Goal: Task Accomplishment & Management: Use online tool/utility

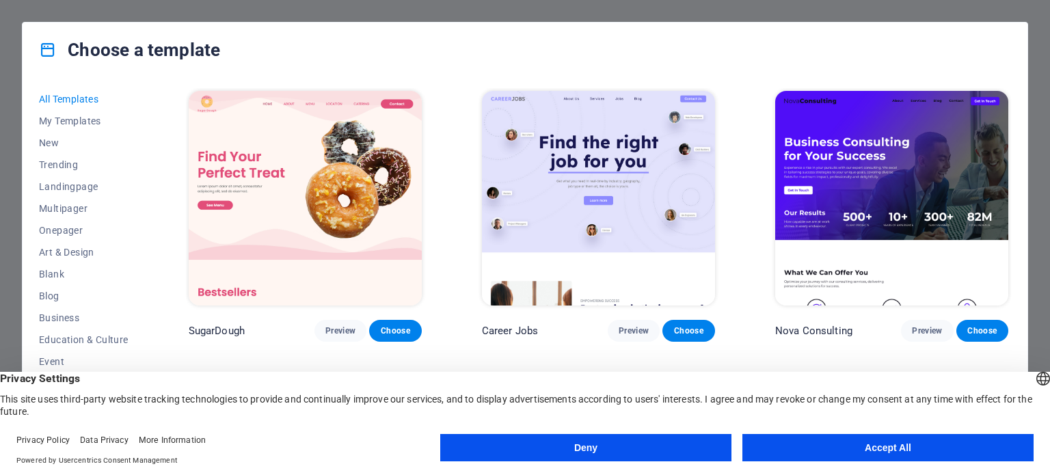
click at [889, 451] on button "Accept All" at bounding box center [887, 447] width 291 height 27
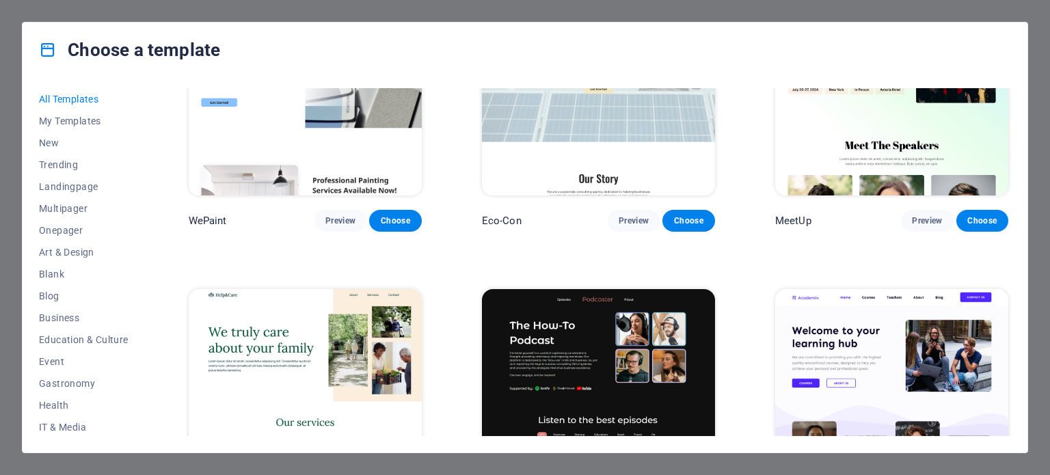
scroll to position [957, 0]
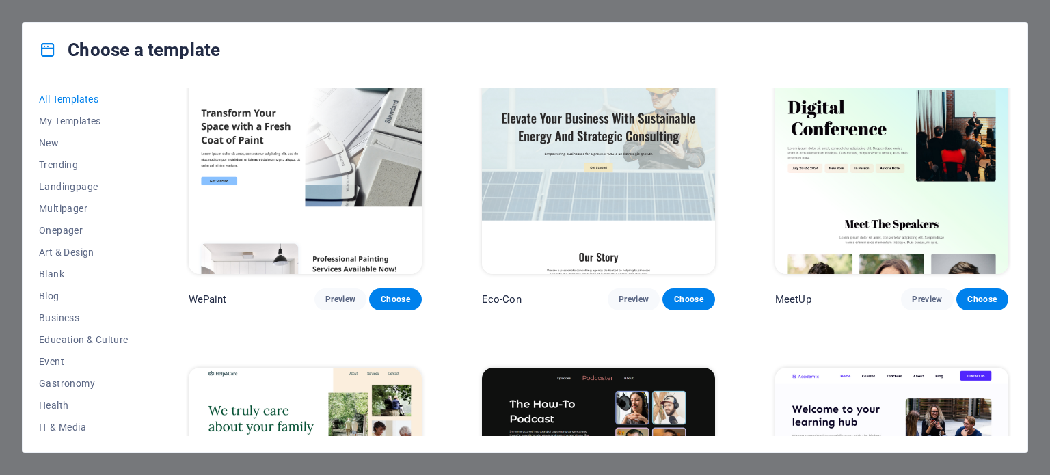
click at [615, 202] on img at bounding box center [598, 166] width 233 height 215
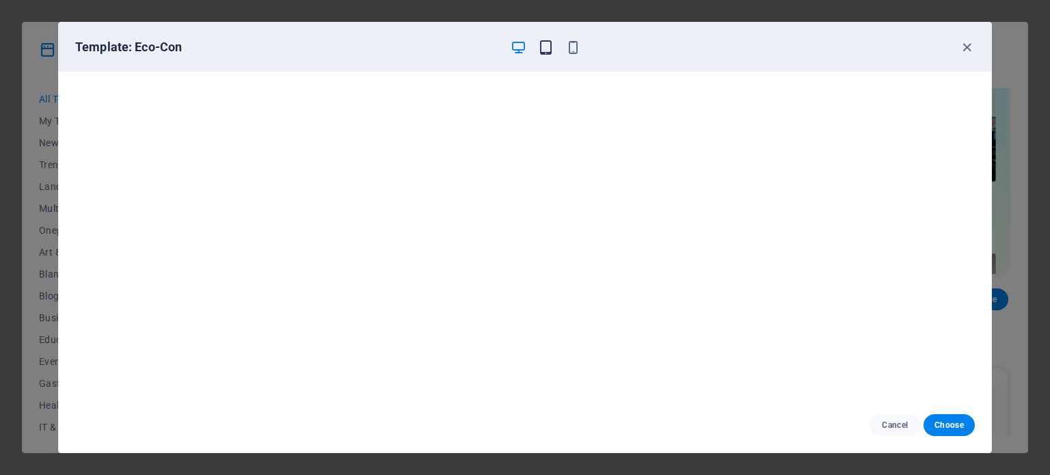
click at [543, 44] on icon "button" at bounding box center [546, 48] width 16 height 16
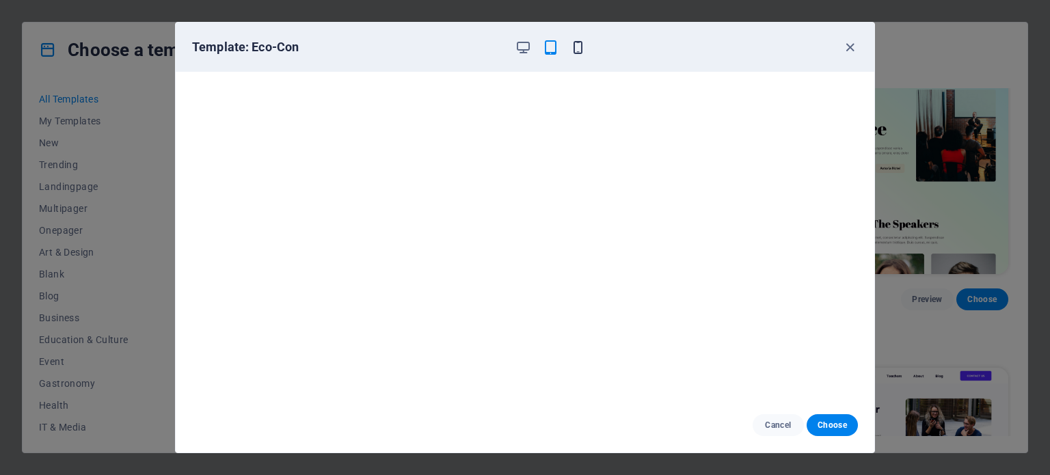
click at [581, 41] on icon "button" at bounding box center [578, 48] width 16 height 16
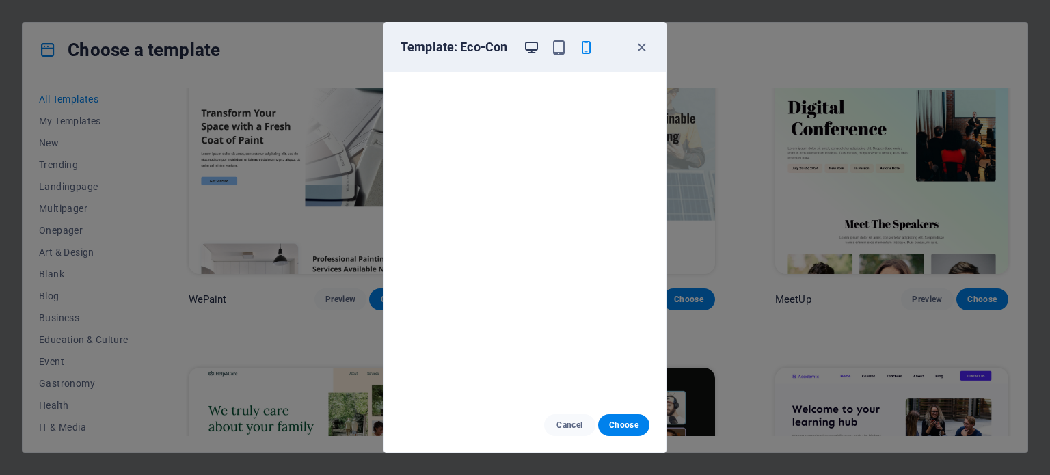
click at [526, 43] on icon "button" at bounding box center [532, 48] width 16 height 16
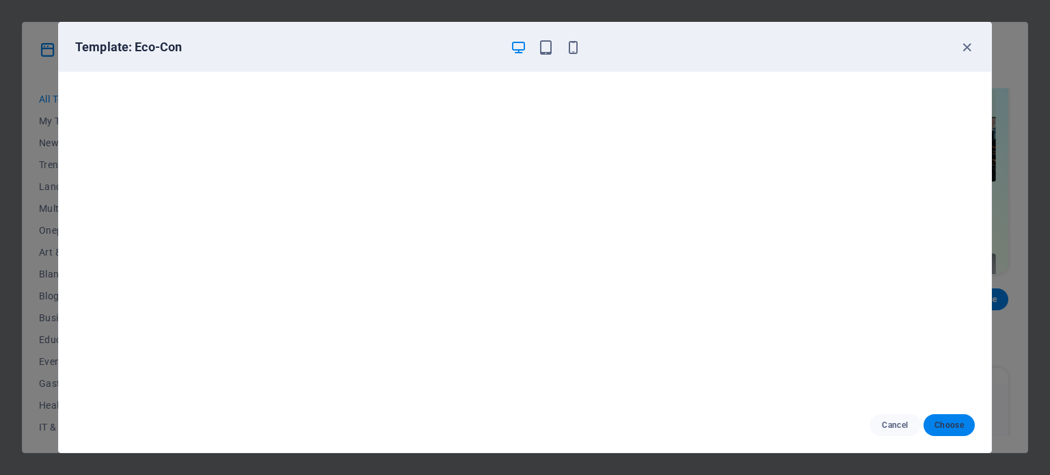
click at [957, 426] on span "Choose" at bounding box center [948, 425] width 29 height 11
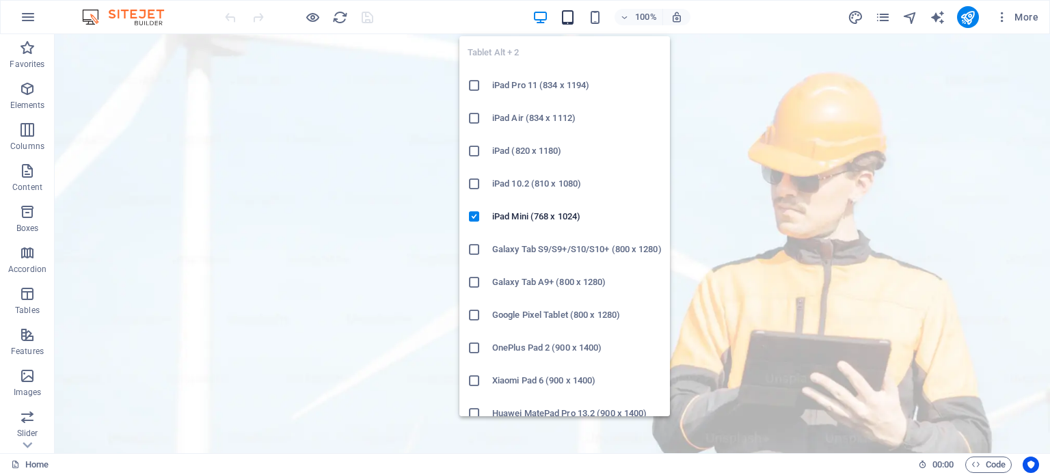
click at [570, 18] on icon "button" at bounding box center [568, 18] width 16 height 16
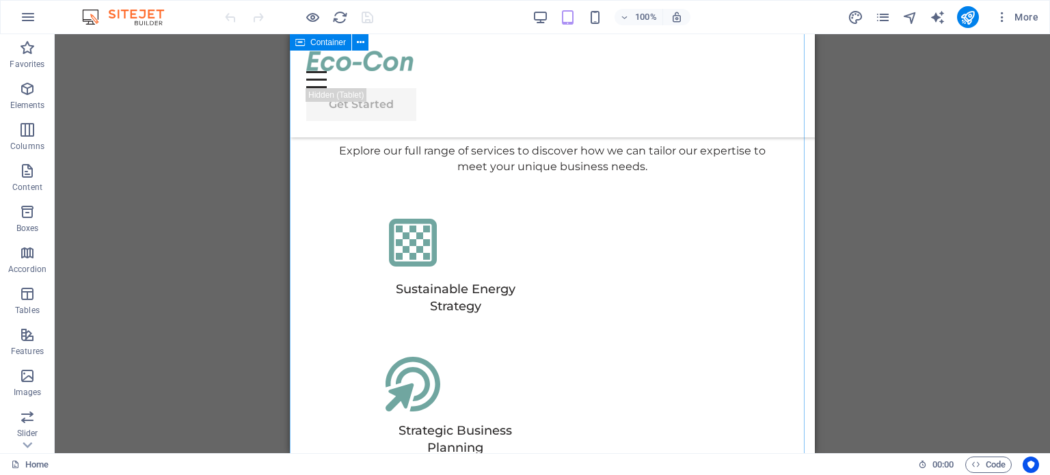
scroll to position [3281, 0]
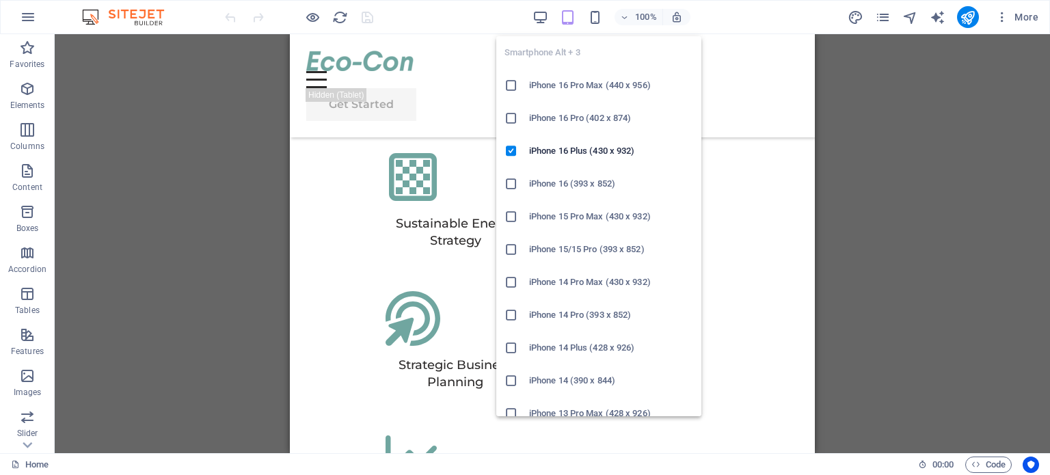
click at [586, 17] on div "100%" at bounding box center [612, 17] width 158 height 22
click at [597, 18] on icon "button" at bounding box center [595, 18] width 16 height 16
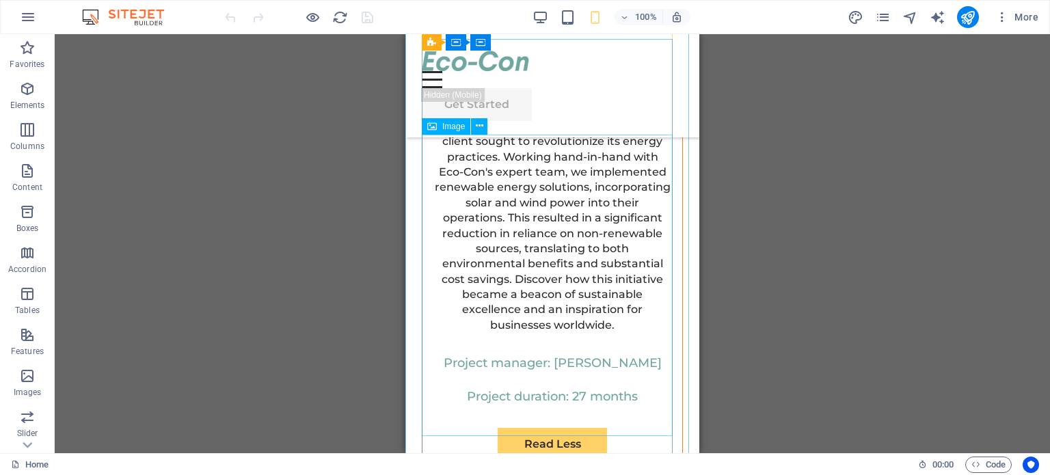
scroll to position [4307, 0]
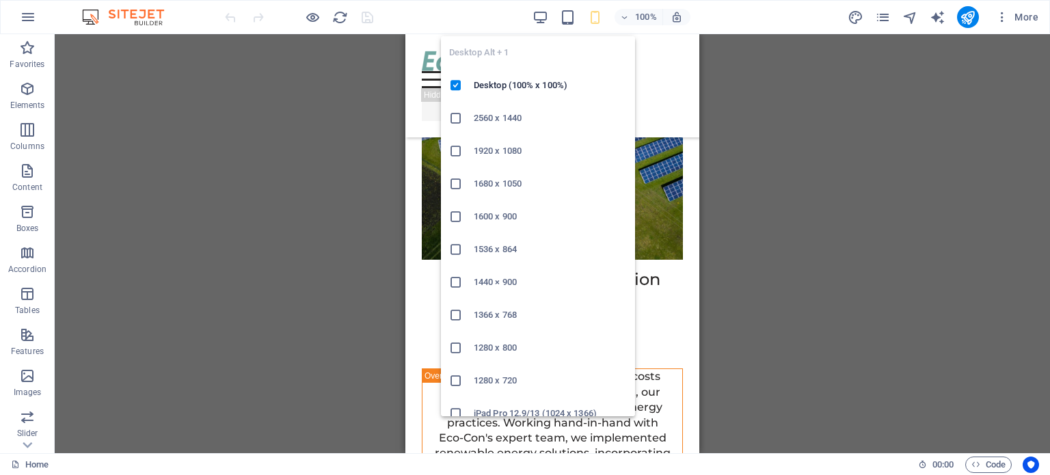
click at [541, 8] on div "100%" at bounding box center [612, 17] width 158 height 22
click at [540, 10] on icon "button" at bounding box center [541, 18] width 16 height 16
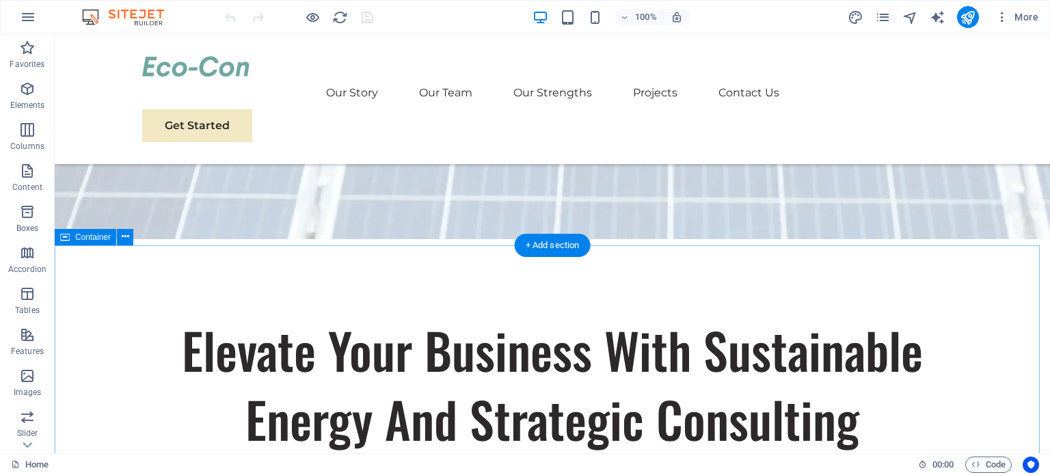
scroll to position [0, 0]
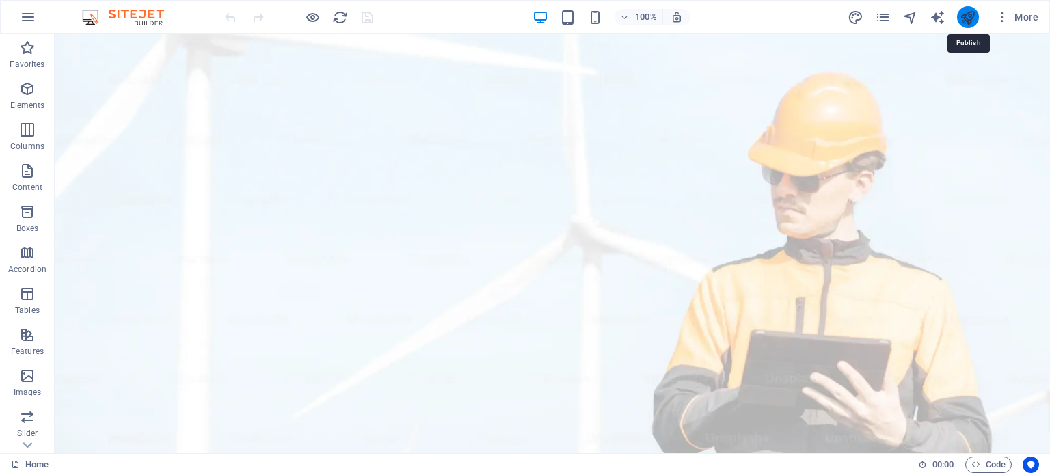
click at [973, 11] on icon "publish" at bounding box center [968, 18] width 16 height 16
